Goal: Find specific page/section: Find specific page/section

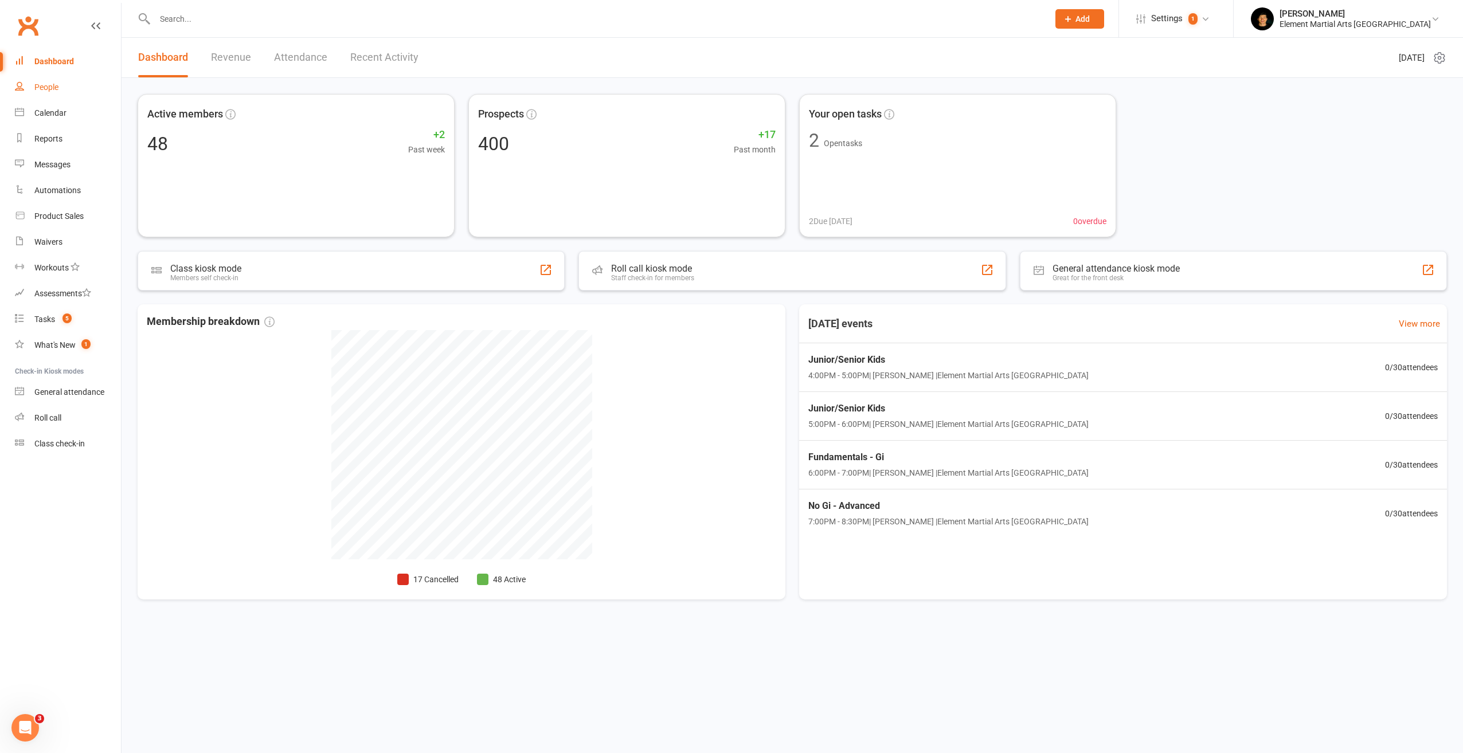
click at [50, 81] on link "People" at bounding box center [68, 88] width 106 height 26
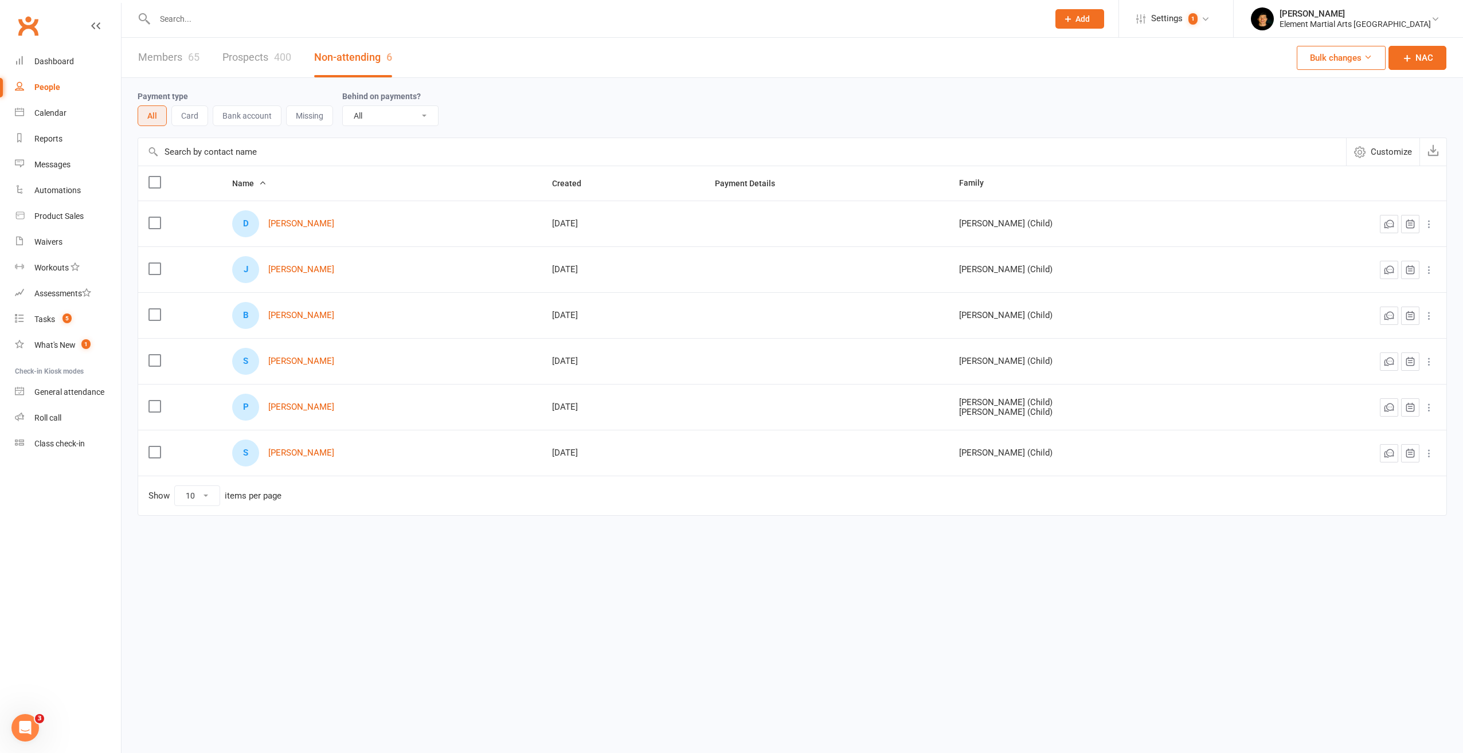
click at [164, 54] on link "Members 65" at bounding box center [168, 58] width 61 height 40
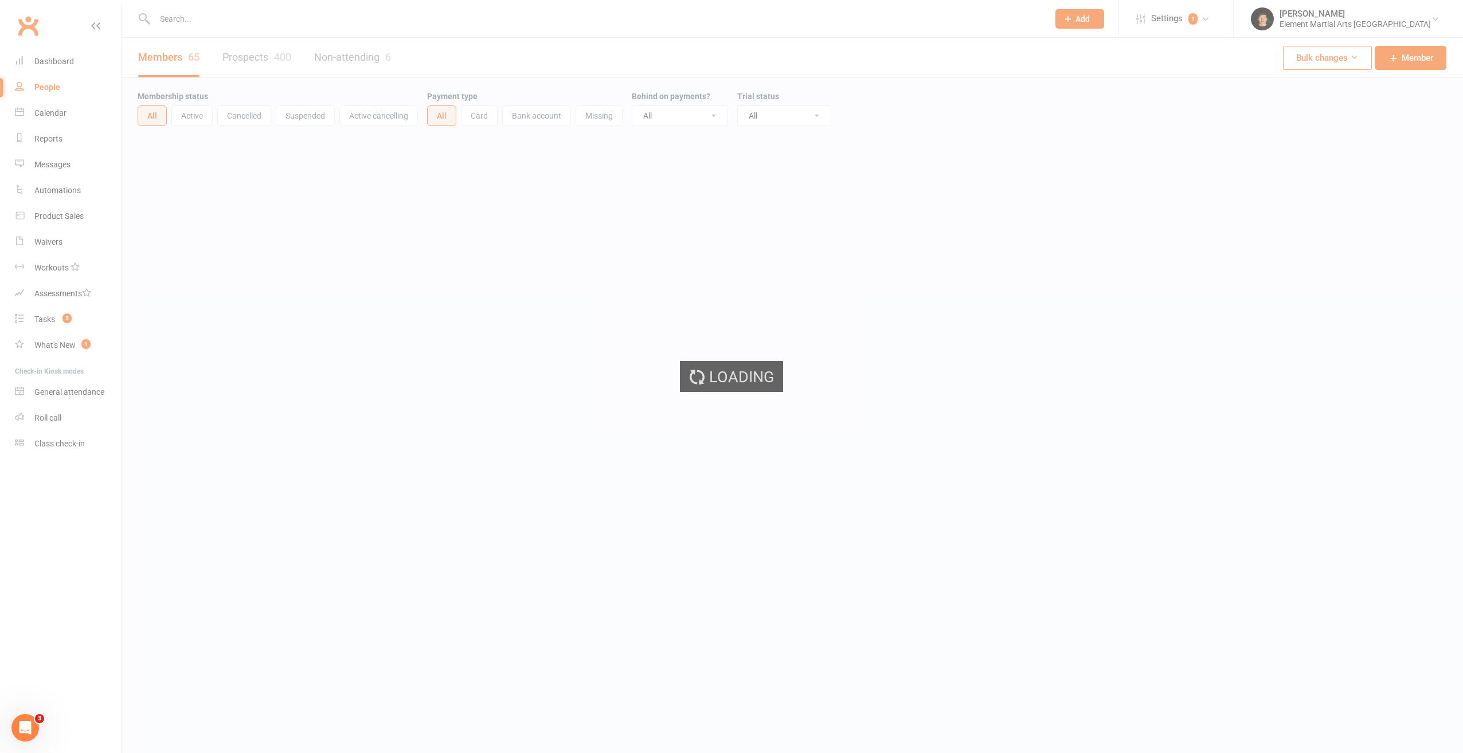
select select "50"
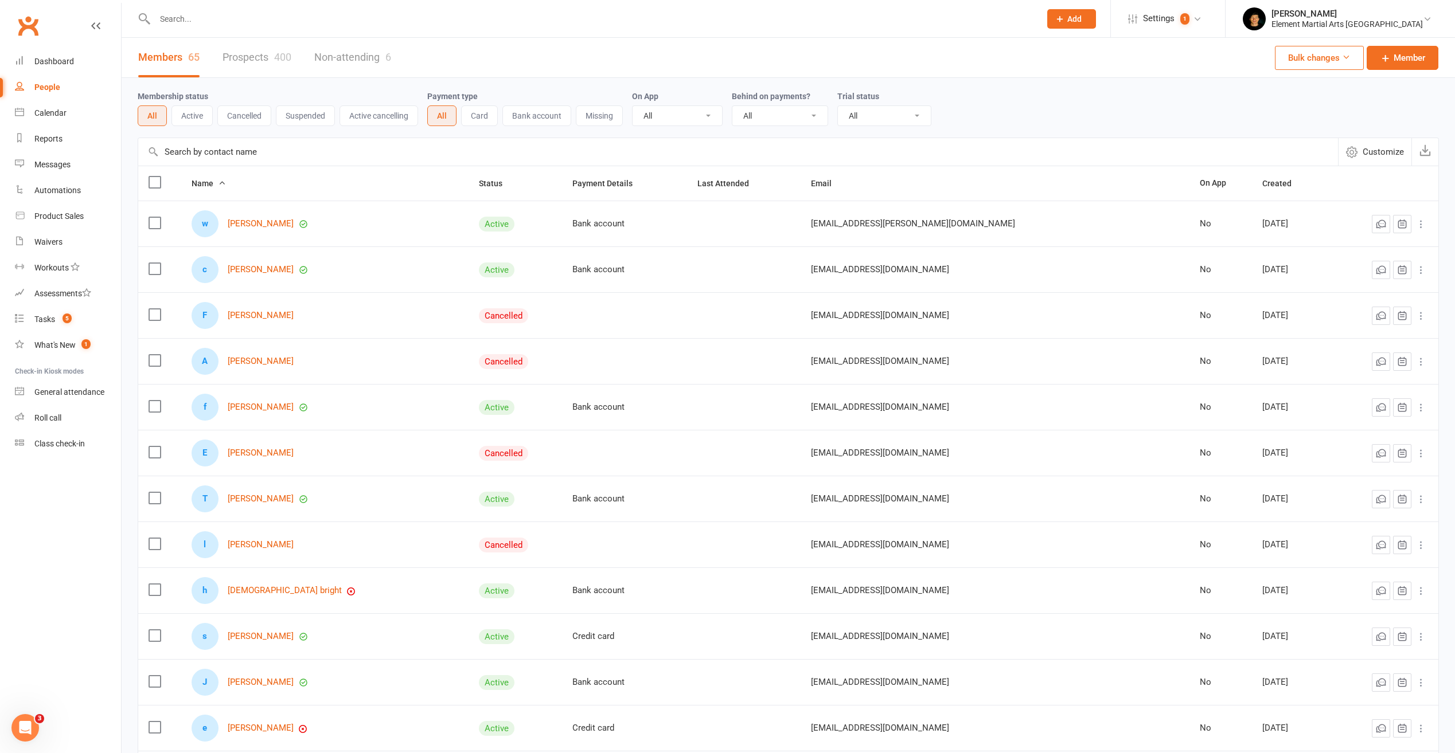
click at [248, 56] on link "Prospects 400" at bounding box center [256, 58] width 69 height 40
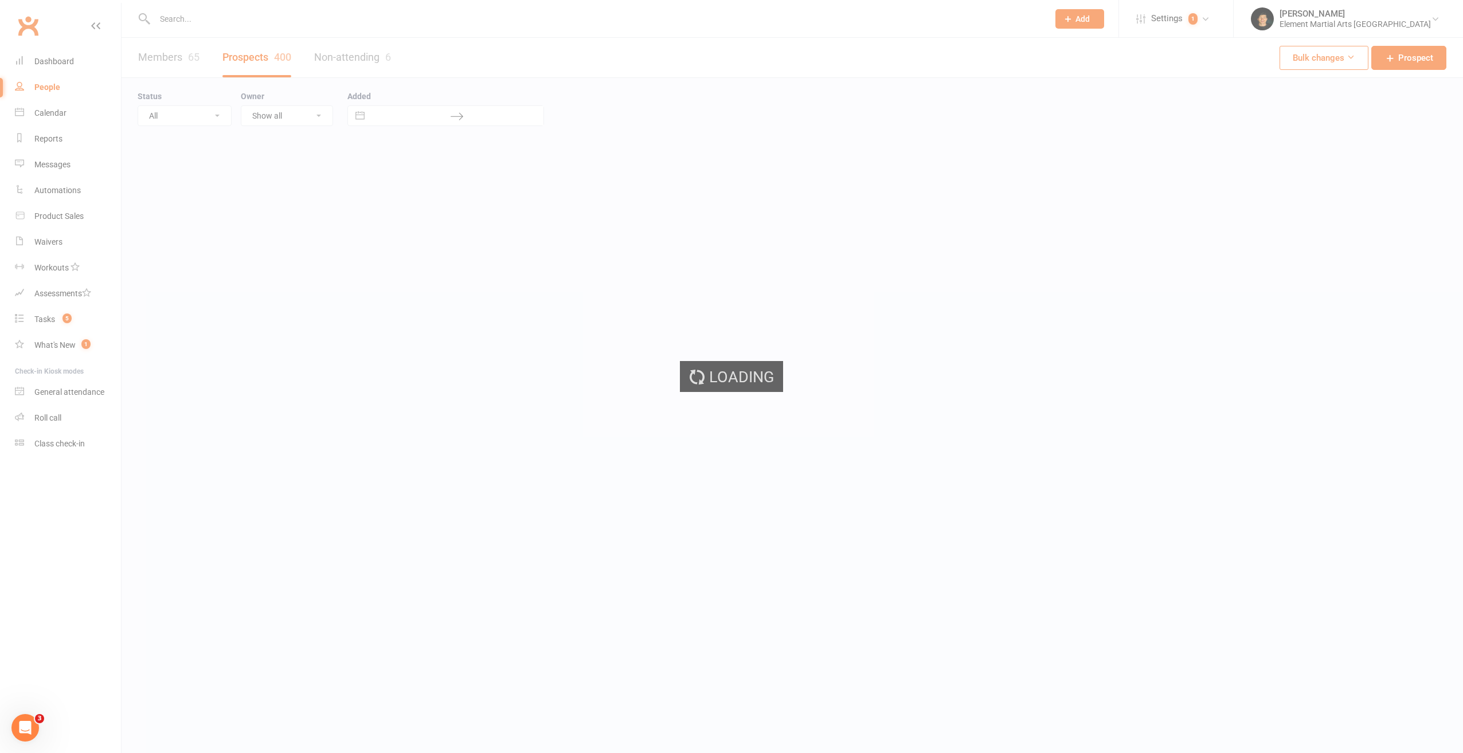
select select "100"
